Goal: Information Seeking & Learning: Learn about a topic

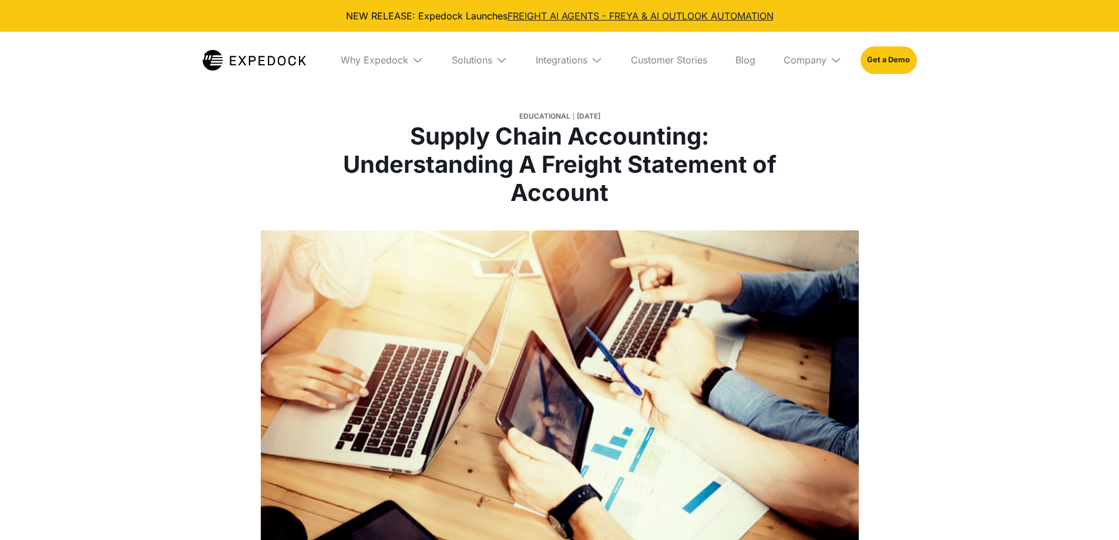
select select
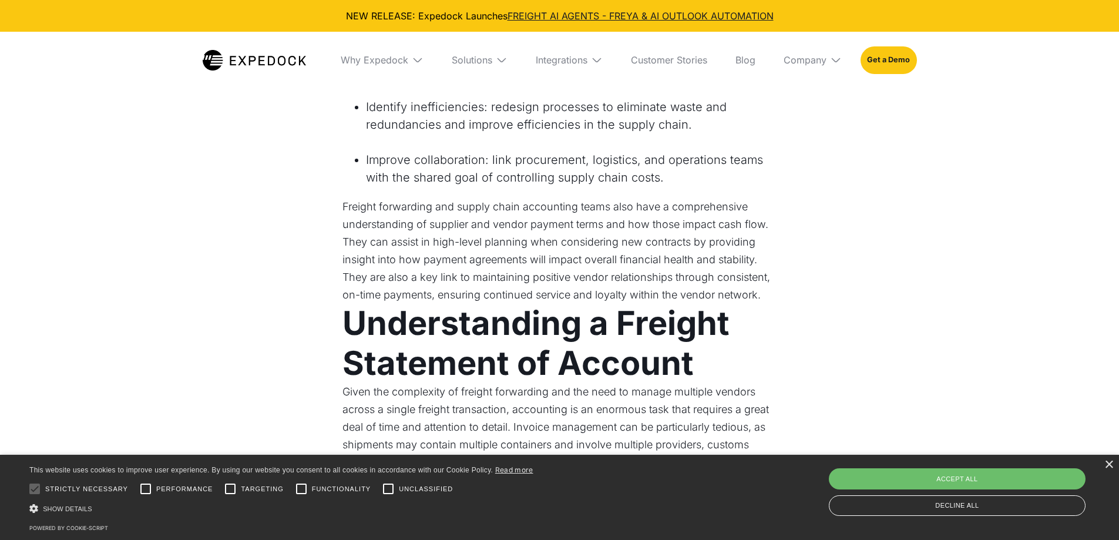
scroll to position [1468, 0]
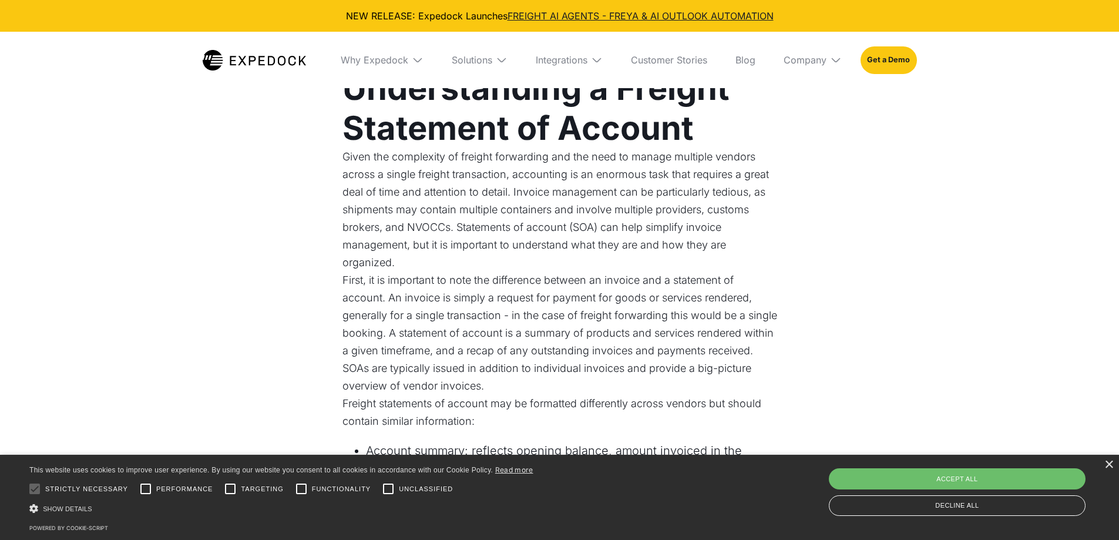
drag, startPoint x: 898, startPoint y: 205, endPoint x: 831, endPoint y: 181, distance: 70.4
drag, startPoint x: 520, startPoint y: 190, endPoint x: 752, endPoint y: 266, distance: 244.0
click at [752, 266] on p "Given the complexity of freight forwarding and the need to manage multiple vend…" at bounding box center [559, 209] width 435 height 123
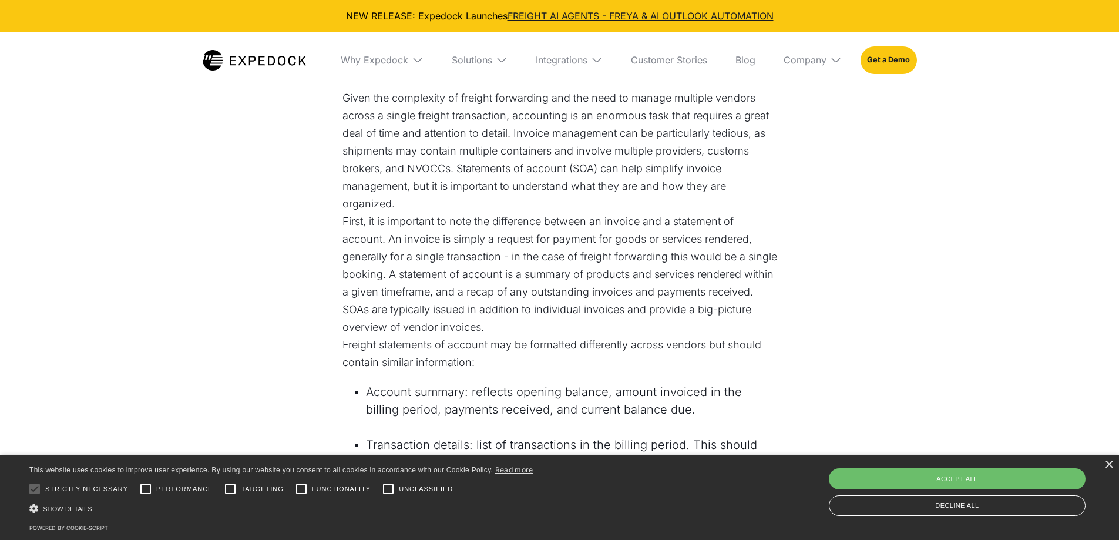
scroll to position [1644, 0]
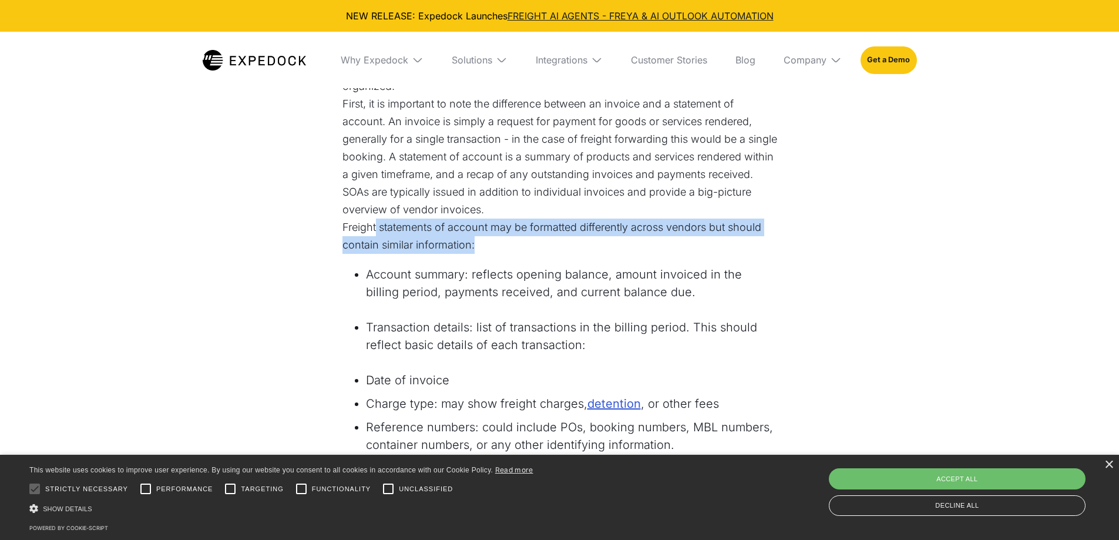
drag, startPoint x: 379, startPoint y: 228, endPoint x: 514, endPoint y: 244, distance: 135.4
click at [514, 244] on p "Freight statements of account may be formatted differently across vendors but s…" at bounding box center [559, 235] width 435 height 35
click at [501, 247] on p "Freight statements of account may be formatted differently across vendors but s…" at bounding box center [559, 235] width 435 height 35
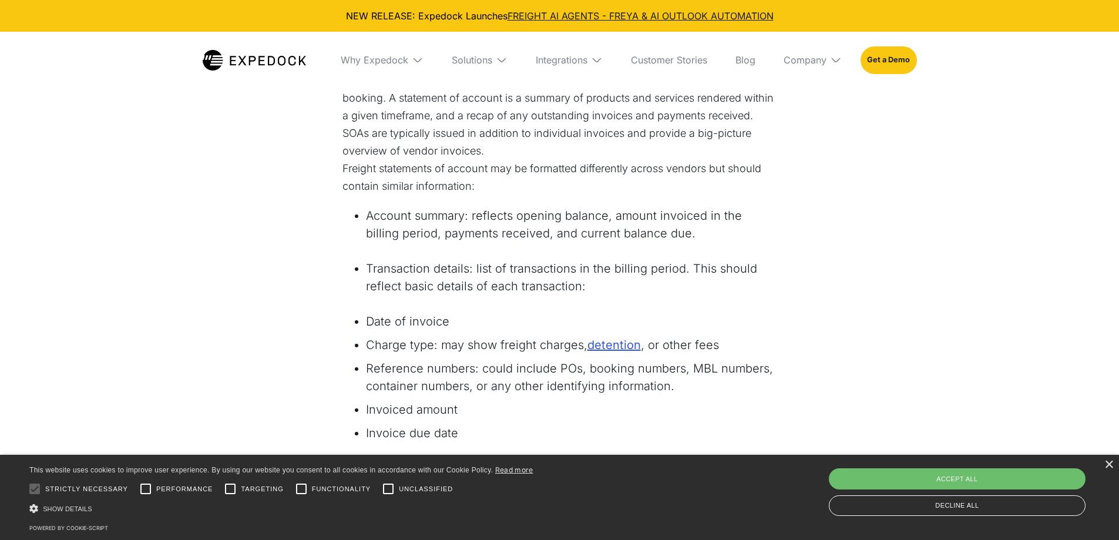
scroll to position [1761, 0]
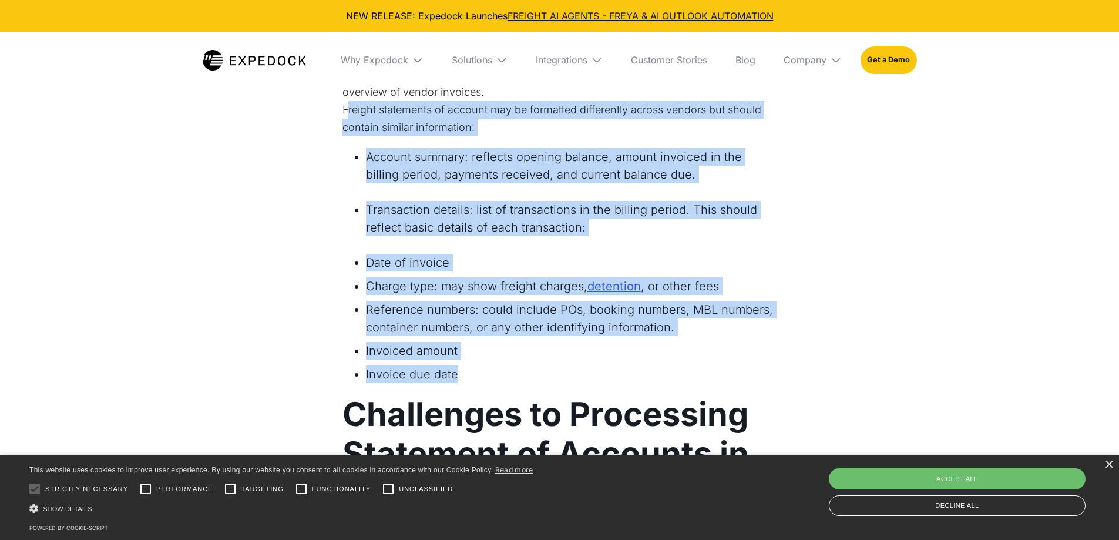
drag, startPoint x: 345, startPoint y: 108, endPoint x: 622, endPoint y: 372, distance: 382.5
click at [622, 372] on div "Freight forwarding involves a dense and interconnected network of global suppli…" at bounding box center [559, 458] width 435 height 3305
click at [541, 335] on li "Reference numbers: could include POs, booking numbers, MBL numbers, container n…" at bounding box center [571, 318] width 411 height 35
drag, startPoint x: 491, startPoint y: 363, endPoint x: 334, endPoint y: 124, distance: 286.1
click at [334, 124] on div "Freight forwarding involves a dense and interconnected network of global suppli…" at bounding box center [560, 465] width 552 height 3319
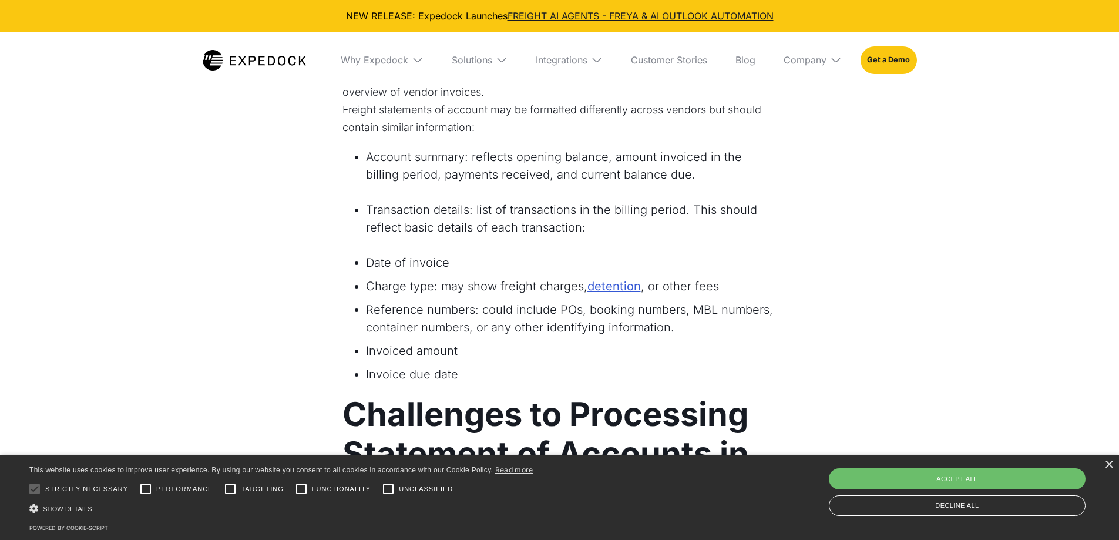
click at [869, 269] on div "Freight forwarding involves a dense and interconnected network of global suppli…" at bounding box center [559, 480] width 1119 height 3396
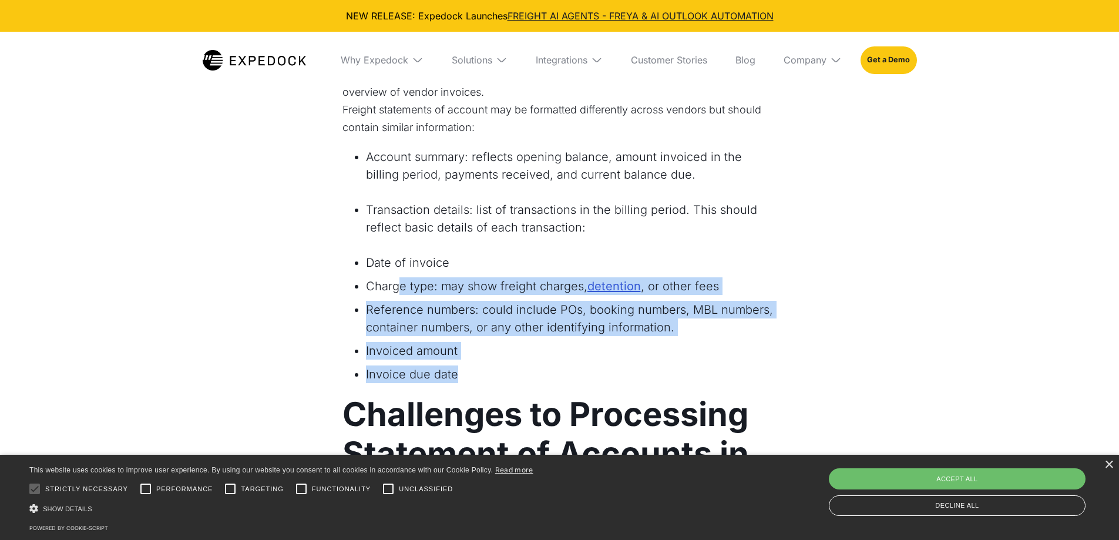
drag, startPoint x: 490, startPoint y: 378, endPoint x: 397, endPoint y: 278, distance: 136.7
click at [397, 278] on ul "Date of invoice Charge type: may show freight charges, detention , or other fee…" at bounding box center [559, 321] width 435 height 135
click at [535, 351] on li "Invoiced amount" at bounding box center [571, 351] width 411 height 18
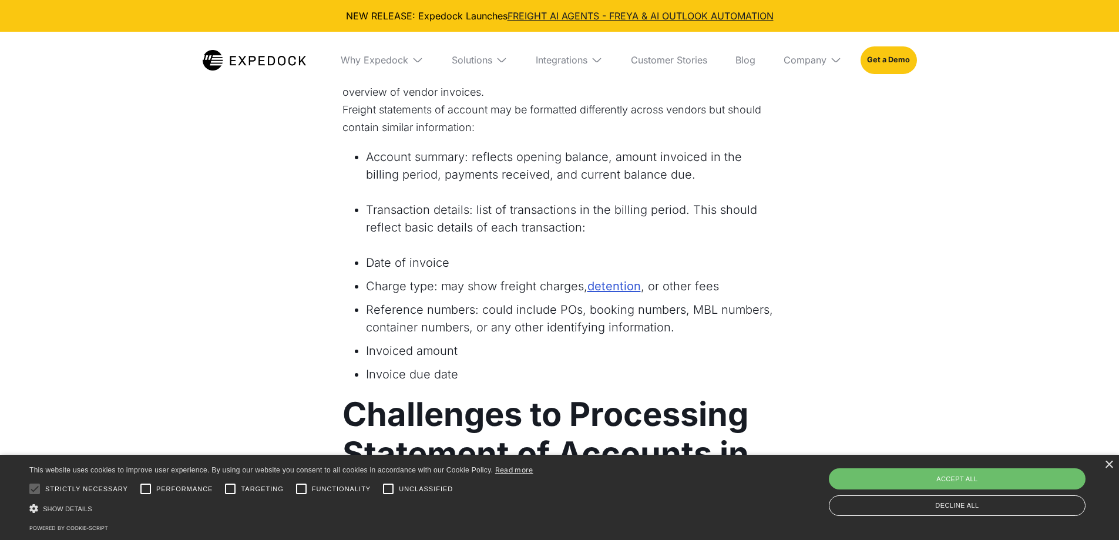
drag, startPoint x: 715, startPoint y: 244, endPoint x: 638, endPoint y: 244, distance: 76.9
click at [638, 244] on div "Freight forwarding involves a dense and interconnected network of global suppli…" at bounding box center [559, 458] width 435 height 3305
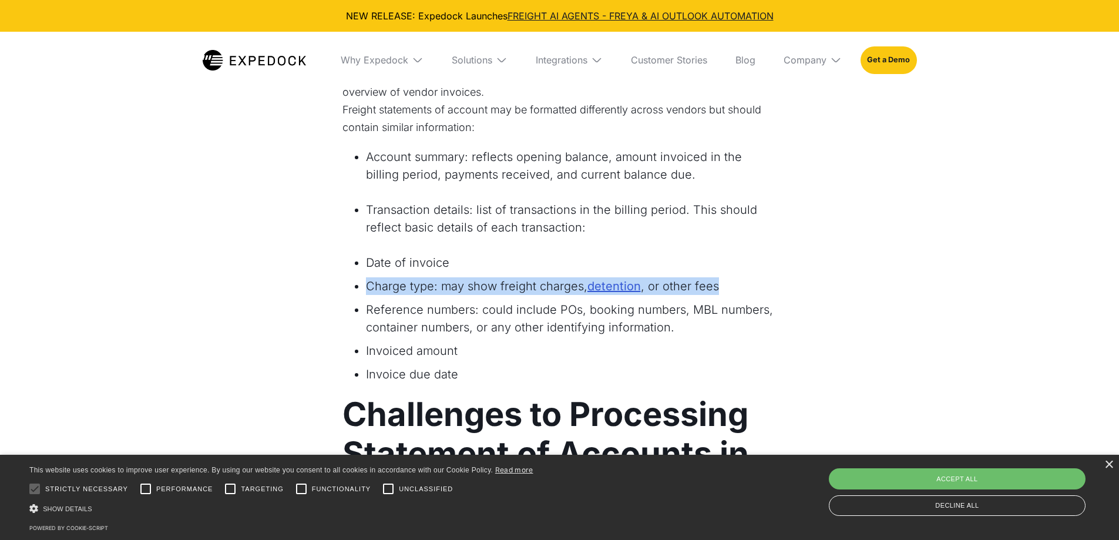
click at [759, 271] on ul "Date of invoice Charge type: may show freight charges, detention , or other fee…" at bounding box center [559, 321] width 435 height 135
click at [755, 282] on li "Charge type: may show freight charges, detention , or other fees" at bounding box center [571, 286] width 411 height 18
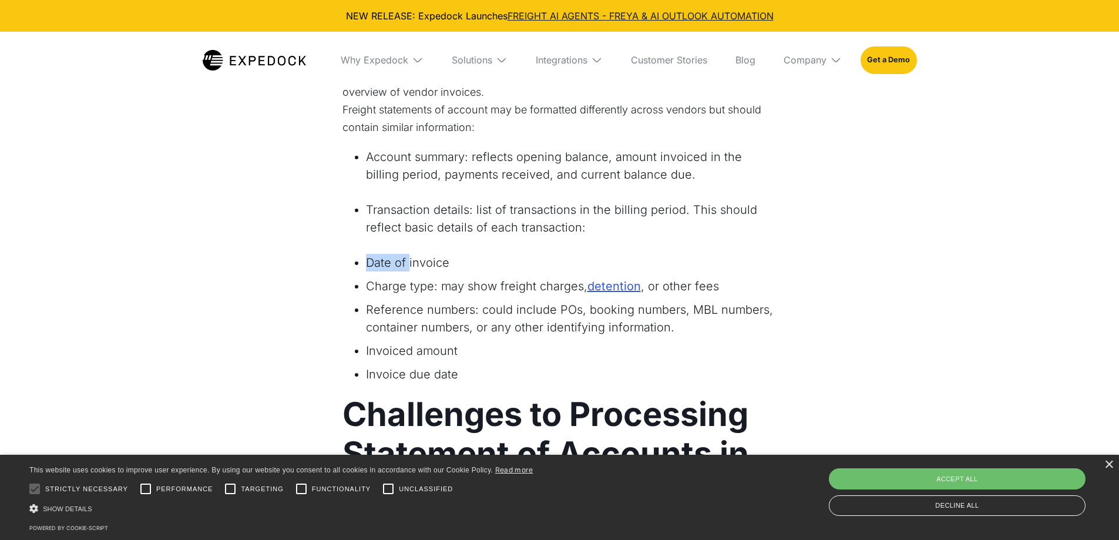
drag, startPoint x: 368, startPoint y: 262, endPoint x: 408, endPoint y: 265, distance: 40.6
click at [408, 265] on li "Date of invoice" at bounding box center [571, 263] width 411 height 18
click at [450, 229] on li "Transaction details: list of transactions in the billing period. This should re…" at bounding box center [571, 218] width 411 height 35
click at [467, 210] on li "Transaction details: list of transactions in the billing period. This should re…" at bounding box center [571, 218] width 411 height 35
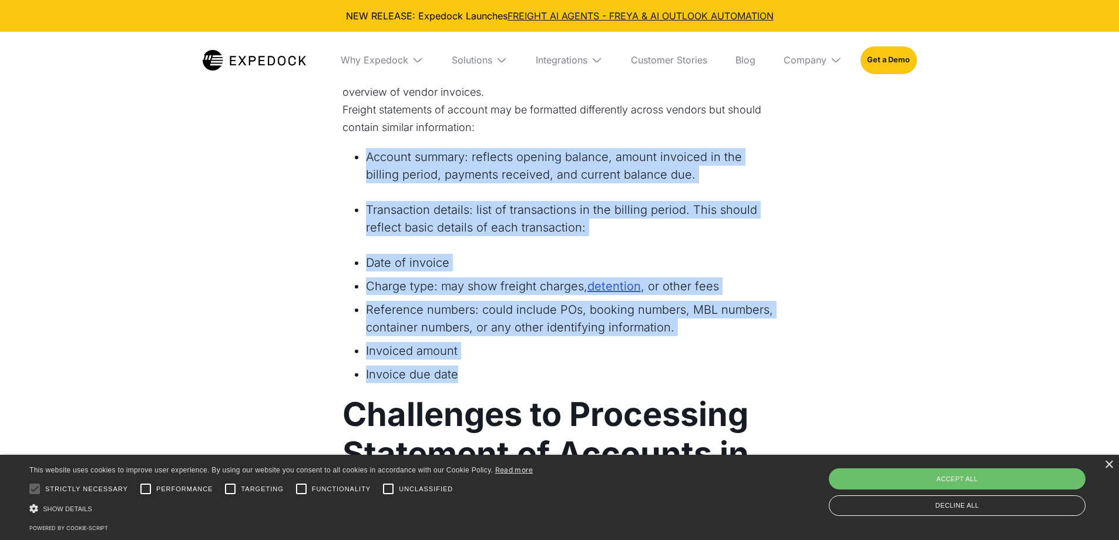
drag, startPoint x: 359, startPoint y: 157, endPoint x: 629, endPoint y: 371, distance: 344.4
click at [642, 371] on div "Freight forwarding involves a dense and interconnected network of global suppli…" at bounding box center [559, 458] width 435 height 3305
click at [612, 371] on li "Invoice due date" at bounding box center [571, 374] width 411 height 18
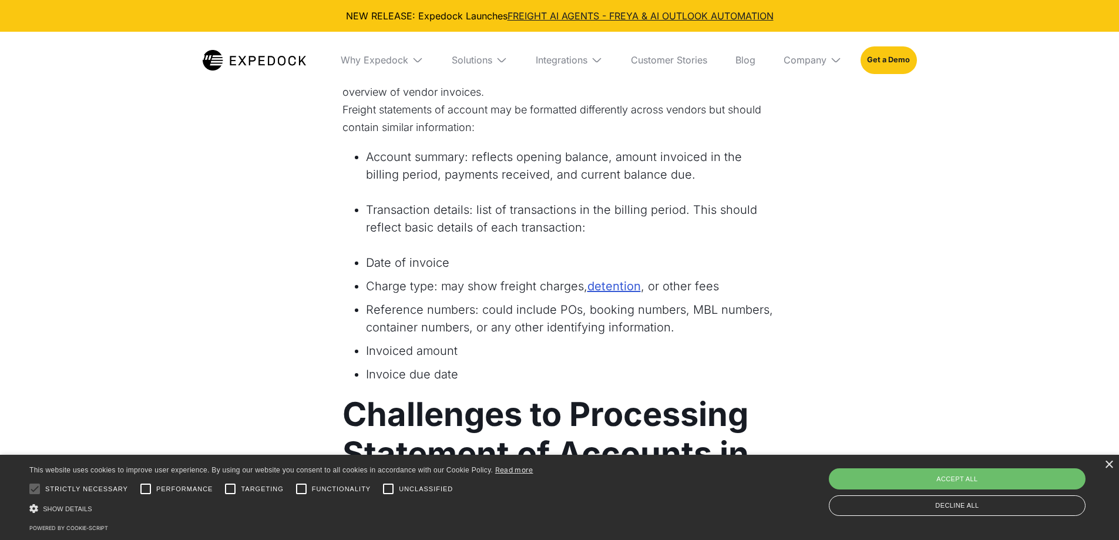
drag, startPoint x: 567, startPoint y: 128, endPoint x: 538, endPoint y: 137, distance: 30.3
click at [547, 133] on p "Freight statements of account may be formatted differently across vendors but s…" at bounding box center [559, 118] width 435 height 35
click at [513, 146] on div "Freight forwarding involves a dense and interconnected network of global suppli…" at bounding box center [559, 458] width 435 height 3305
drag, startPoint x: 550, startPoint y: 166, endPoint x: 502, endPoint y: 168, distance: 47.6
click at [504, 160] on li "Account summary: reflects opening balance, amount invoiced in the billing perio…" at bounding box center [571, 165] width 411 height 35
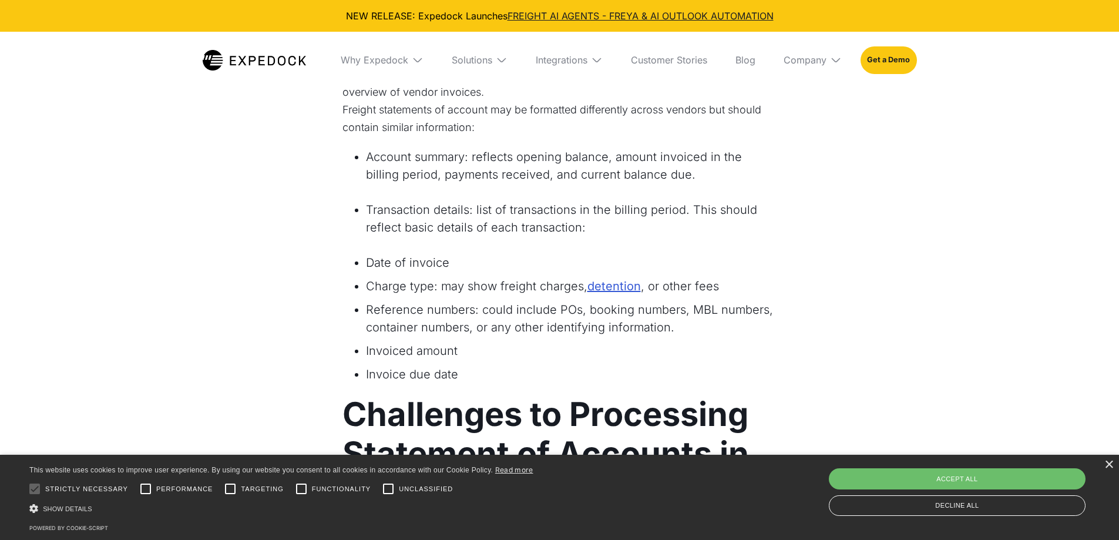
click at [506, 191] on div "Freight forwarding involves a dense and interconnected network of global suppli…" at bounding box center [559, 458] width 435 height 3305
click at [511, 224] on li "Transaction details: list of transactions in the billing period. This should re…" at bounding box center [571, 218] width 411 height 35
click at [512, 224] on li "Transaction details: list of transactions in the billing period. This should re…" at bounding box center [571, 218] width 411 height 35
drag, startPoint x: 496, startPoint y: 213, endPoint x: 516, endPoint y: 213, distance: 19.4
click at [515, 213] on li "Transaction details: list of transactions in the billing period. This should re…" at bounding box center [571, 218] width 411 height 35
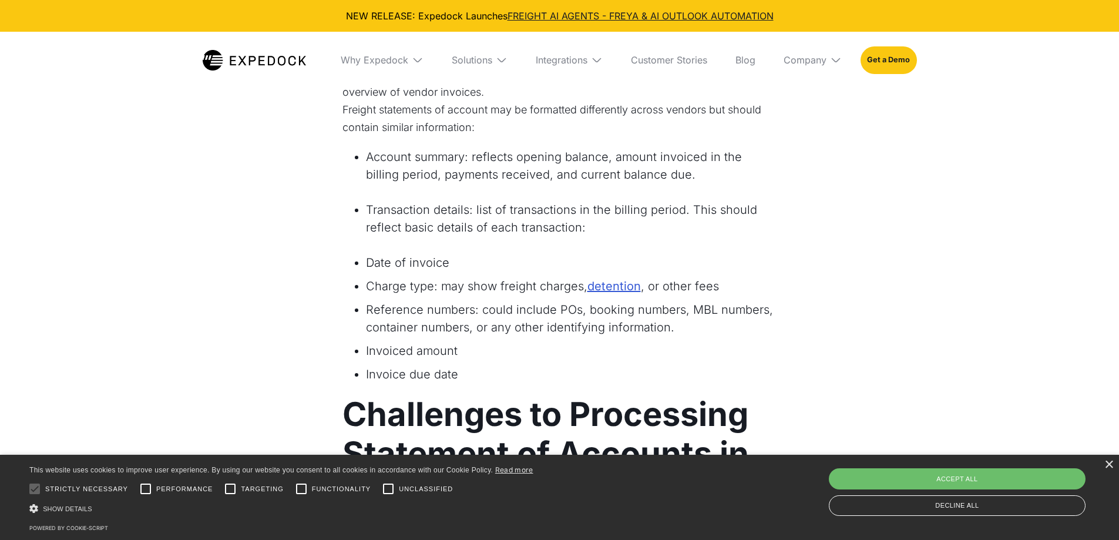
click at [560, 216] on li "Transaction details: list of transactions in the billing period. This should re…" at bounding box center [571, 218] width 411 height 35
click at [588, 224] on li "Transaction details: list of transactions in the billing period. This should re…" at bounding box center [571, 218] width 411 height 35
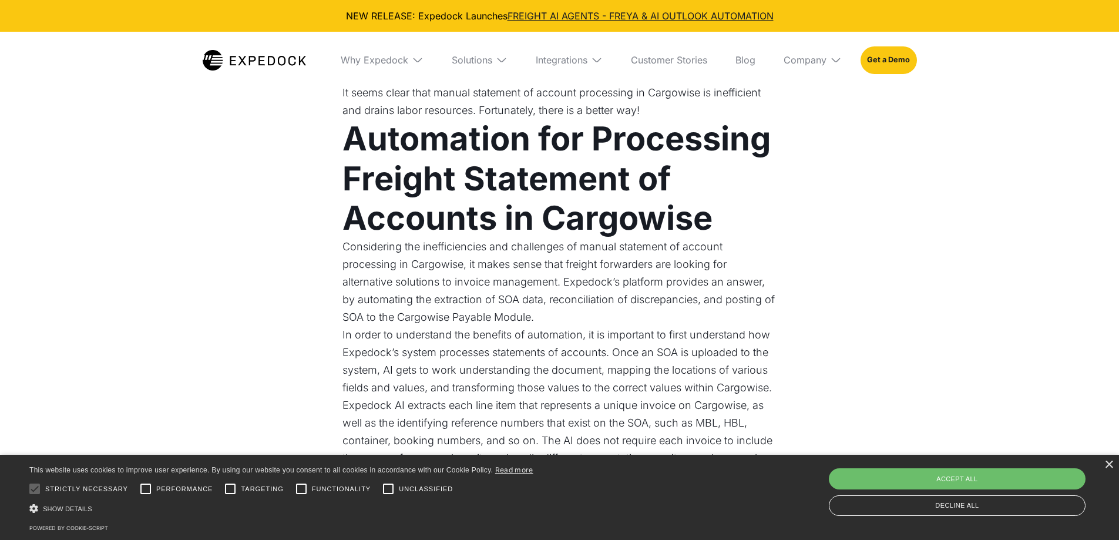
scroll to position [2701, 0]
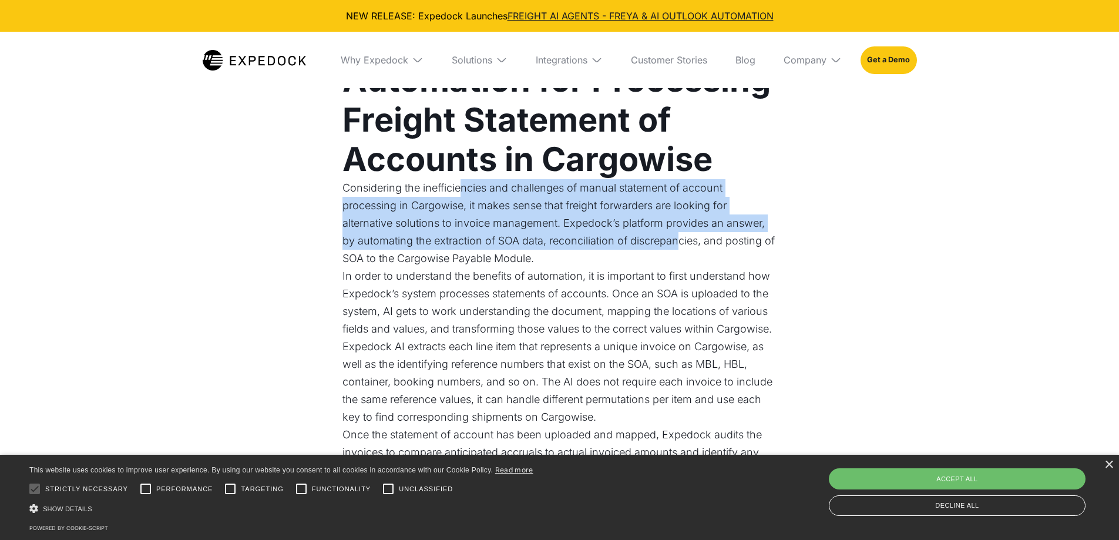
drag, startPoint x: 463, startPoint y: 194, endPoint x: 681, endPoint y: 234, distance: 222.0
click at [681, 234] on p "Considering the inefficiencies and challenges of manual statement of account pr…" at bounding box center [559, 223] width 435 height 88
click at [501, 203] on p "Considering the inefficiencies and challenges of manual statement of account pr…" at bounding box center [559, 223] width 435 height 88
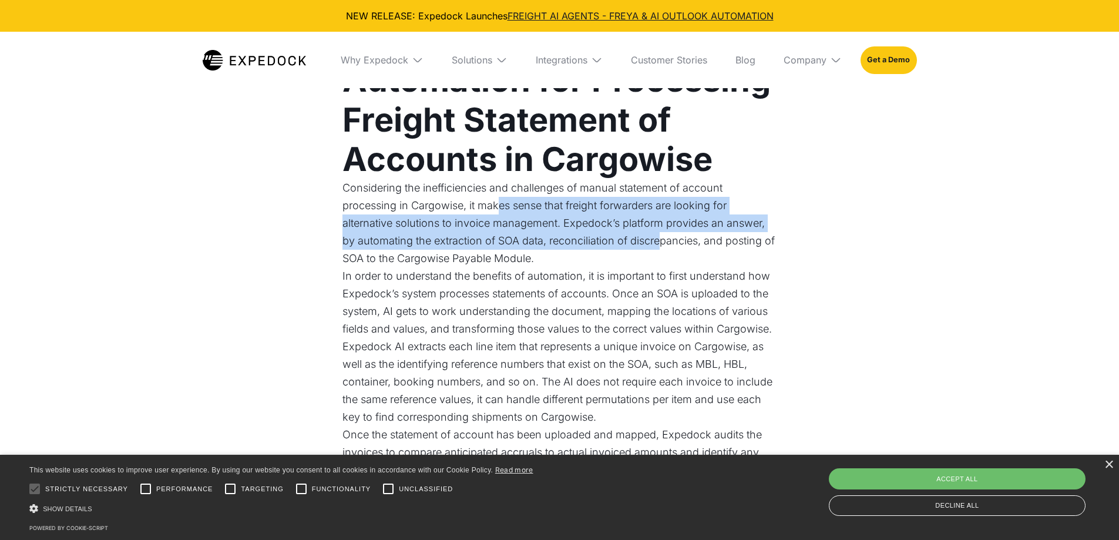
drag, startPoint x: 496, startPoint y: 206, endPoint x: 663, endPoint y: 247, distance: 171.9
click at [663, 247] on p "Considering the inefficiencies and challenges of manual statement of account pr…" at bounding box center [559, 223] width 435 height 88
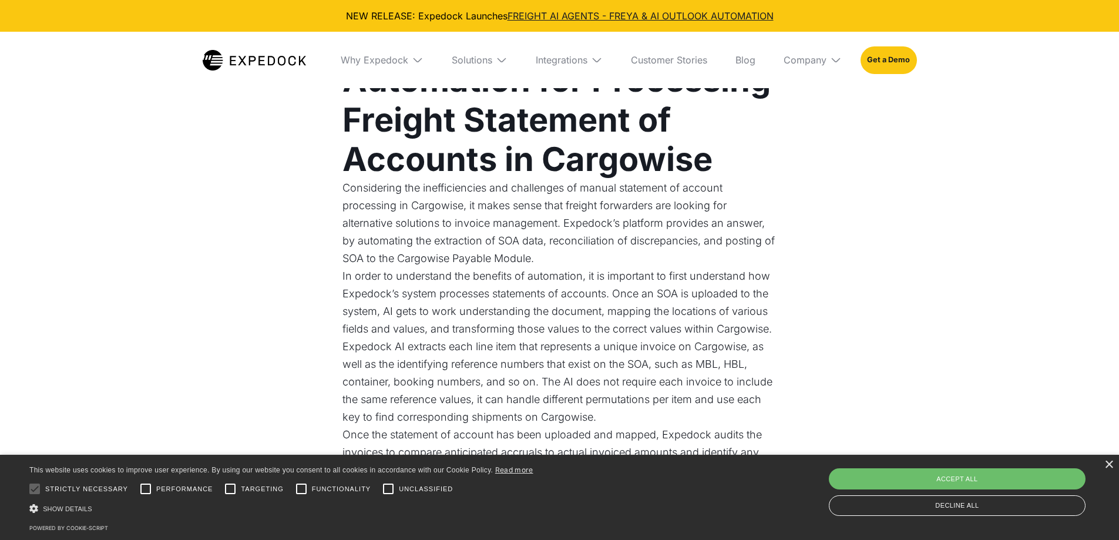
click at [600, 259] on p "Considering the inefficiencies and challenges of manual statement of account pr…" at bounding box center [559, 223] width 435 height 88
click at [571, 261] on p "Considering the inefficiencies and challenges of manual statement of account pr…" at bounding box center [559, 223] width 435 height 88
click at [587, 233] on p "Considering the inefficiencies and challenges of manual statement of account pr…" at bounding box center [559, 223] width 435 height 88
click at [570, 223] on p "Considering the inefficiencies and challenges of manual statement of account pr…" at bounding box center [559, 223] width 435 height 88
drag, startPoint x: 564, startPoint y: 224, endPoint x: 703, endPoint y: 259, distance: 144.0
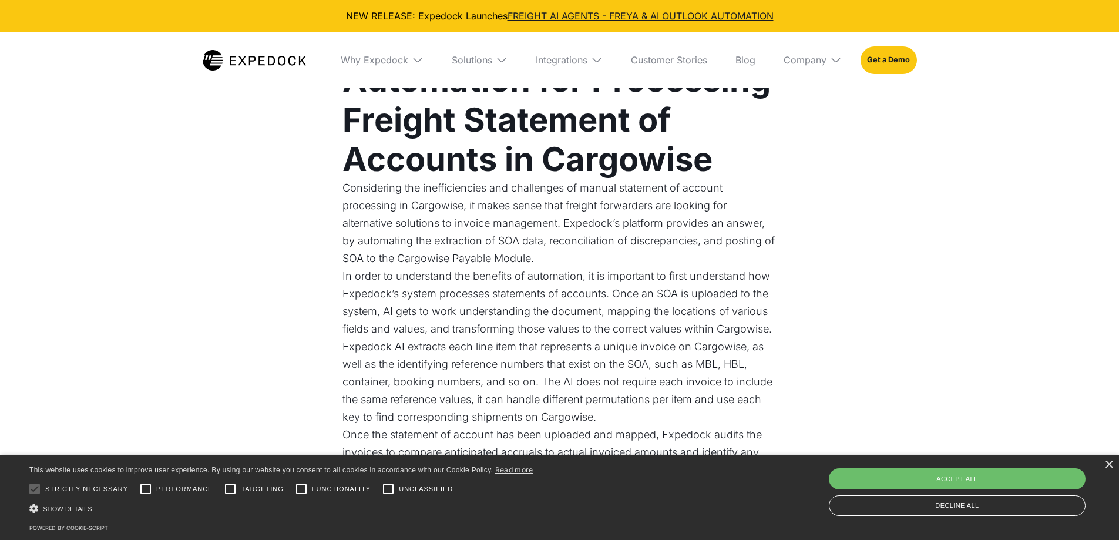
click at [703, 259] on p "Considering the inefficiencies and challenges of manual statement of account pr…" at bounding box center [559, 223] width 435 height 88
drag, startPoint x: 836, startPoint y: 267, endPoint x: 828, endPoint y: 267, distance: 7.6
drag, startPoint x: 828, startPoint y: 267, endPoint x: 694, endPoint y: 255, distance: 135.0
click at [694, 255] on p "Considering the inefficiencies and challenges of manual statement of account pr…" at bounding box center [559, 223] width 435 height 88
drag, startPoint x: 694, startPoint y: 254, endPoint x: 650, endPoint y: 251, distance: 44.1
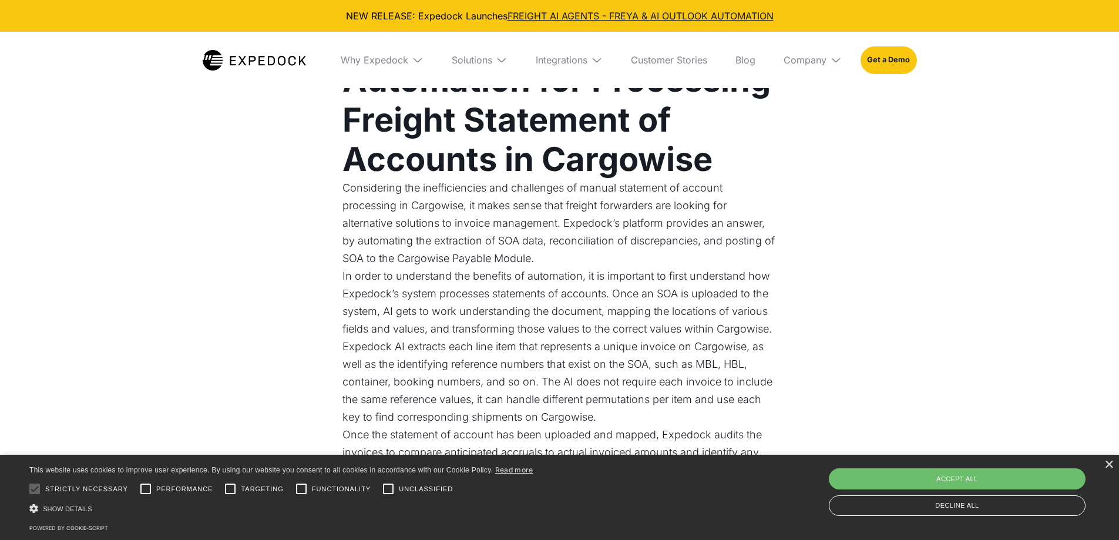
click at [650, 251] on p "Considering the inefficiencies and challenges of manual statement of account pr…" at bounding box center [559, 223] width 435 height 88
drag, startPoint x: 650, startPoint y: 251, endPoint x: 626, endPoint y: 254, distance: 24.3
click at [626, 254] on p "Considering the inefficiencies and challenges of manual statement of account pr…" at bounding box center [559, 223] width 435 height 88
